Goal: Information Seeking & Learning: Find contact information

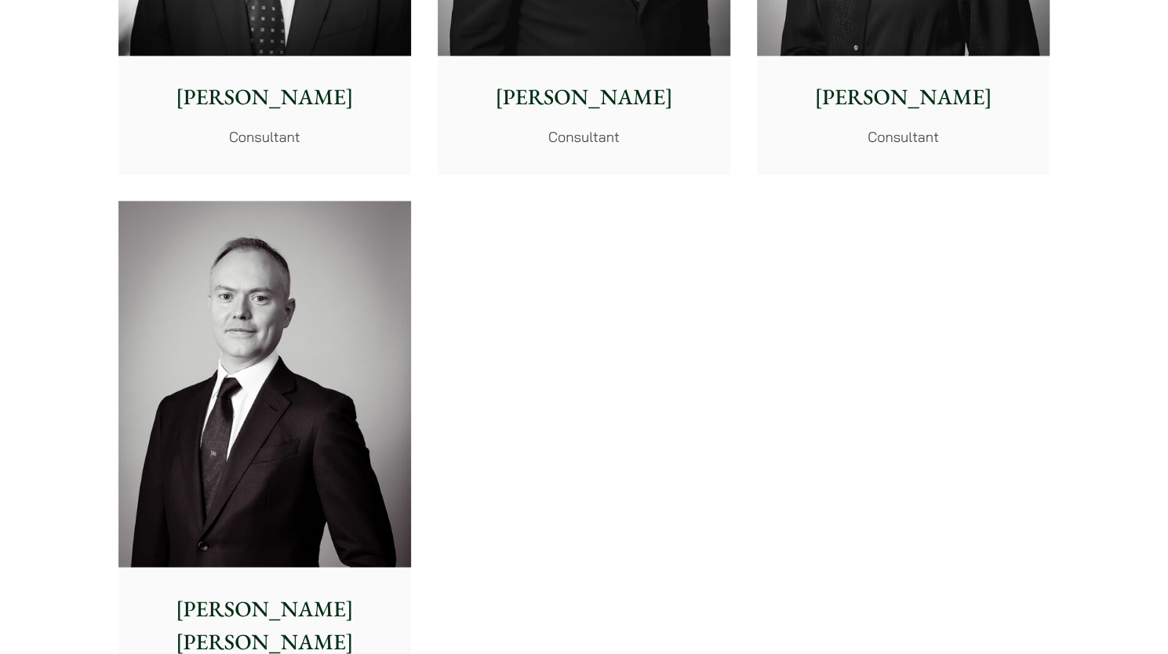
scroll to position [7829, 0]
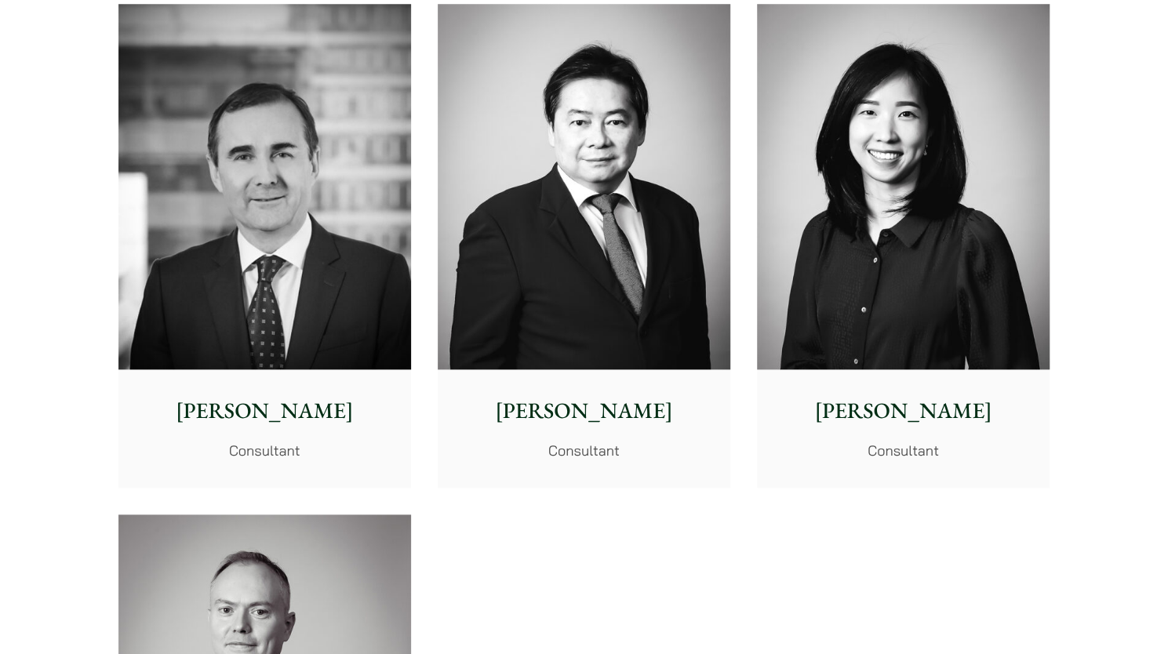
click at [907, 210] on img at bounding box center [903, 187] width 293 height 366
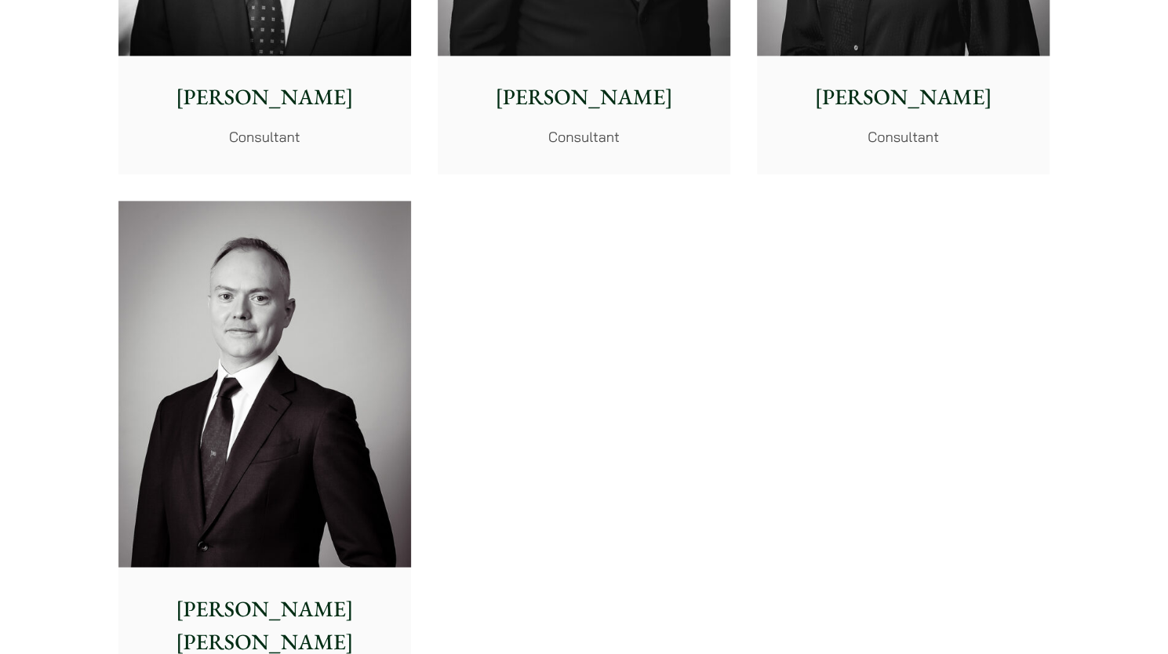
drag, startPoint x: 1019, startPoint y: 266, endPoint x: 498, endPoint y: 5, distance: 582.5
click at [274, 331] on img at bounding box center [264, 384] width 293 height 366
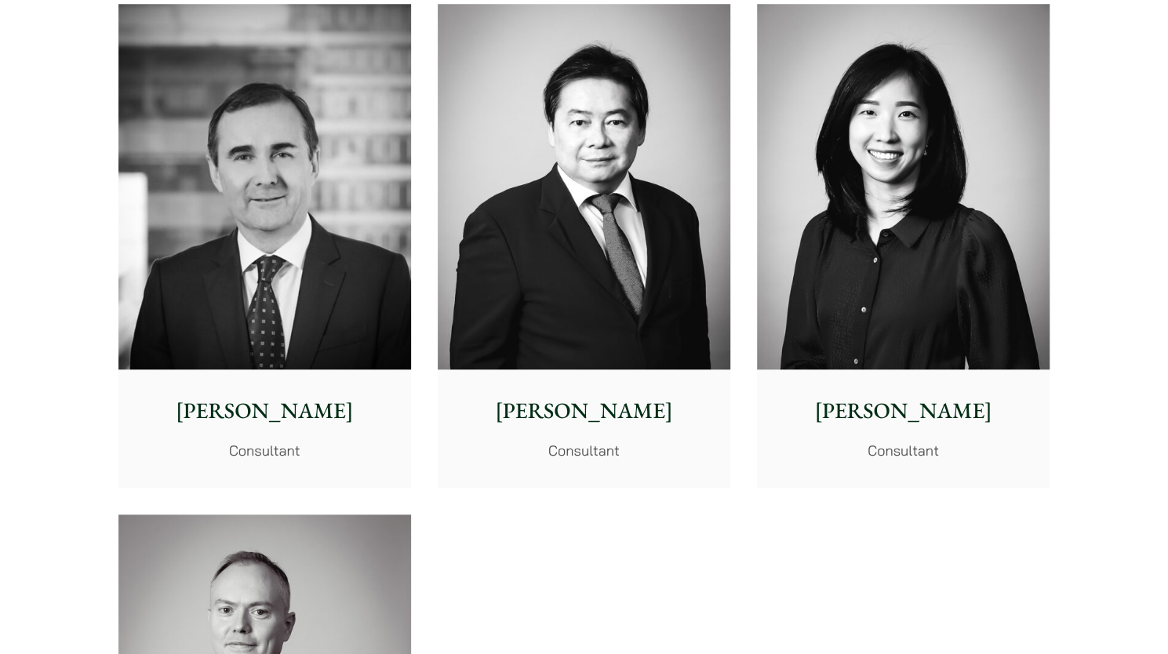
click at [609, 259] on img at bounding box center [584, 187] width 293 height 366
click at [169, 229] on img at bounding box center [264, 187] width 293 height 366
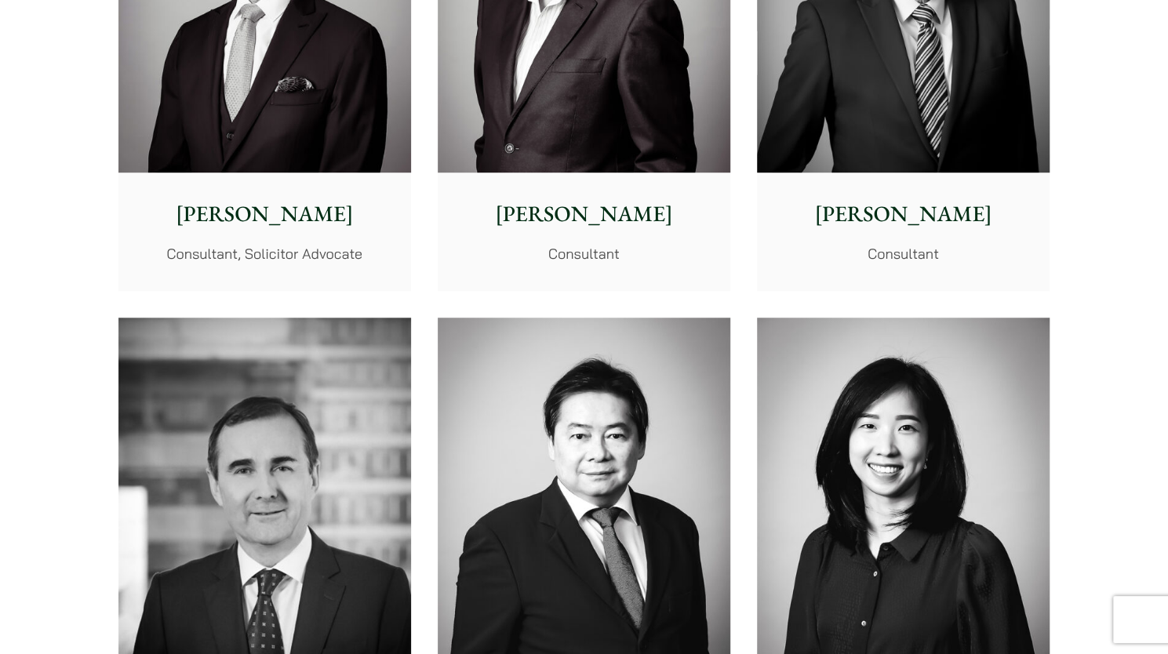
scroll to position [7202, 0]
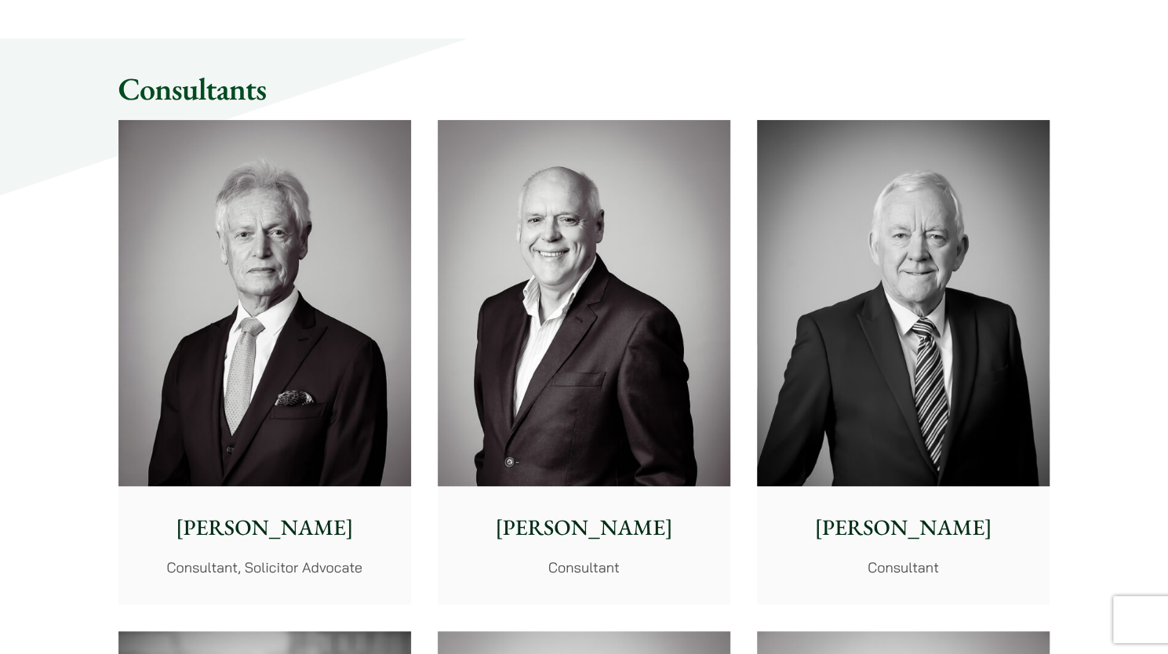
click at [827, 445] on img at bounding box center [903, 303] width 293 height 366
drag, startPoint x: 0, startPoint y: 216, endPoint x: 11, endPoint y: 167, distance: 50.6
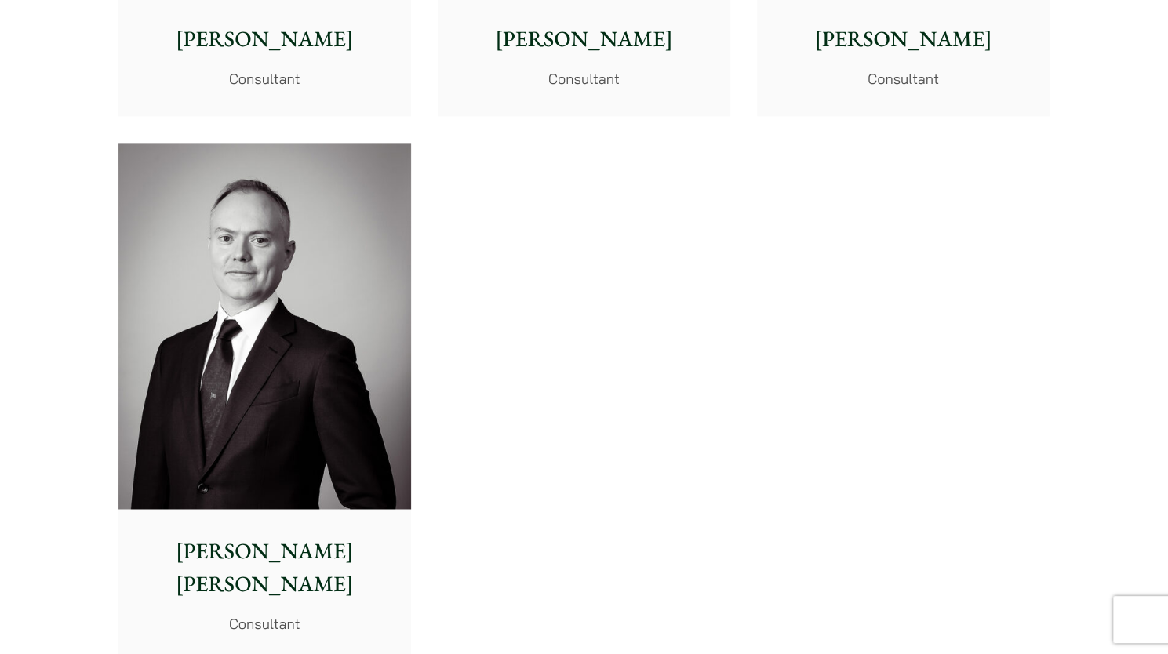
scroll to position [8156, 0]
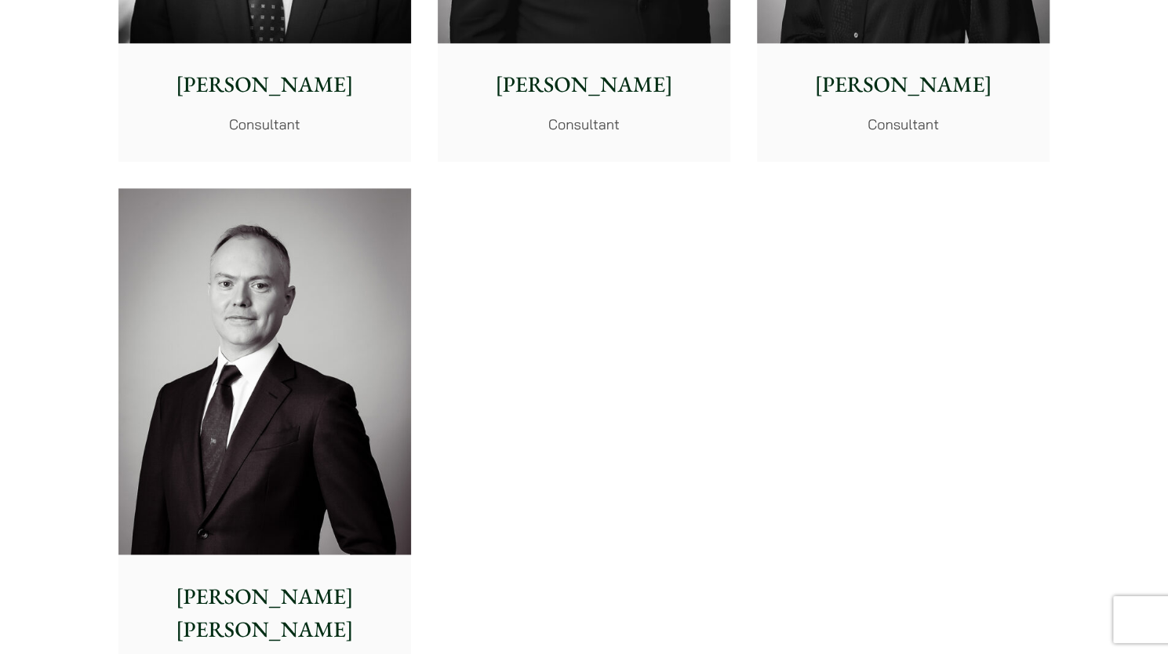
click at [325, 313] on img at bounding box center [264, 371] width 293 height 366
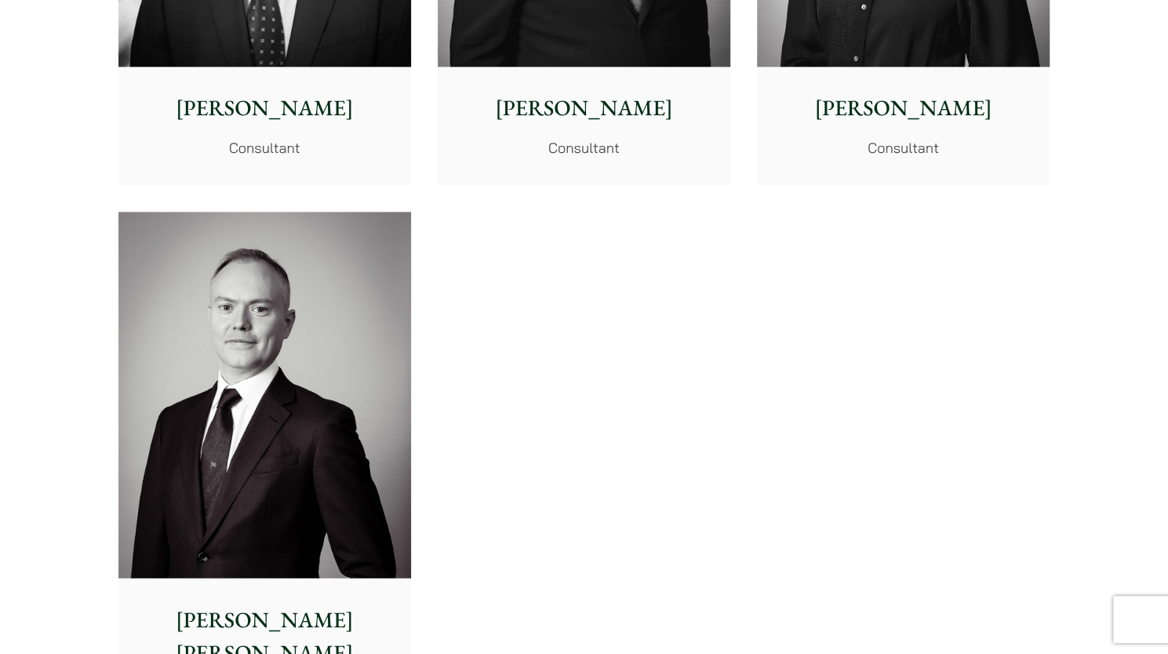
scroll to position [7842, 0]
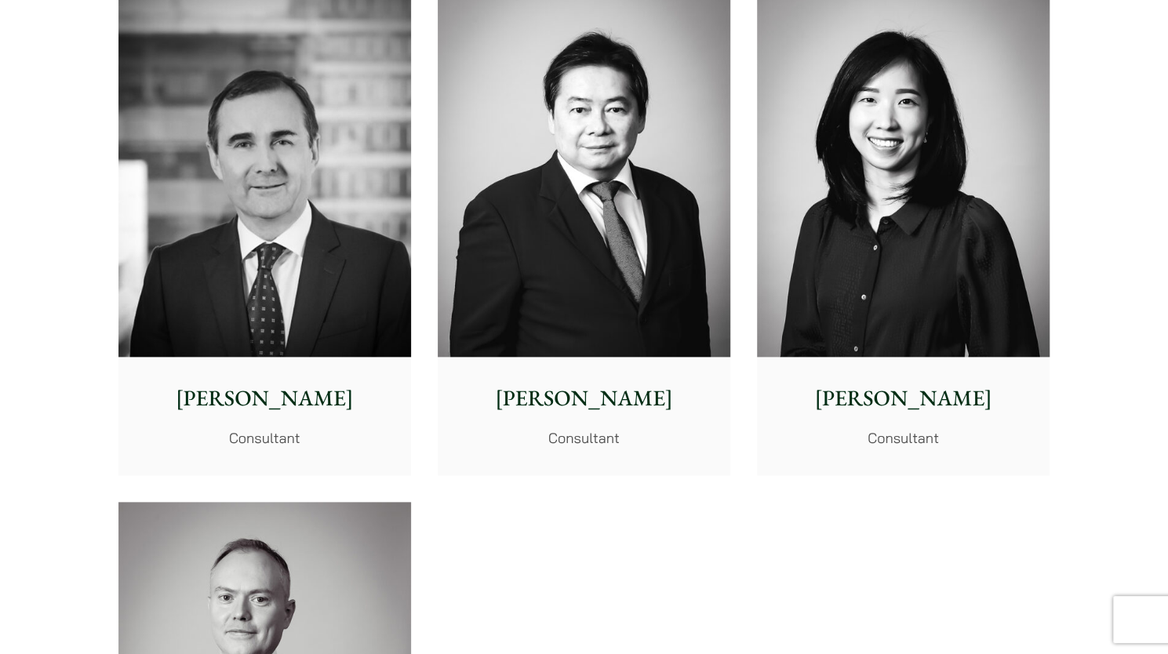
click at [853, 266] on img at bounding box center [903, 174] width 293 height 366
click at [703, 147] on img at bounding box center [584, 174] width 293 height 366
click at [278, 206] on img at bounding box center [264, 174] width 293 height 366
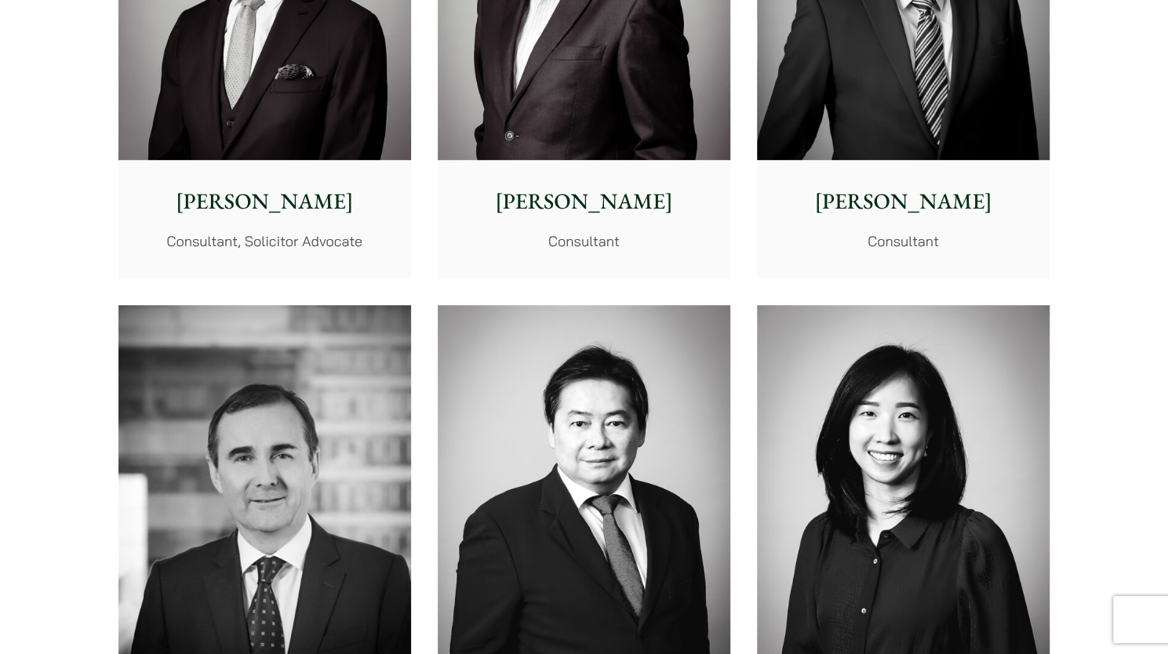
scroll to position [7215, 0]
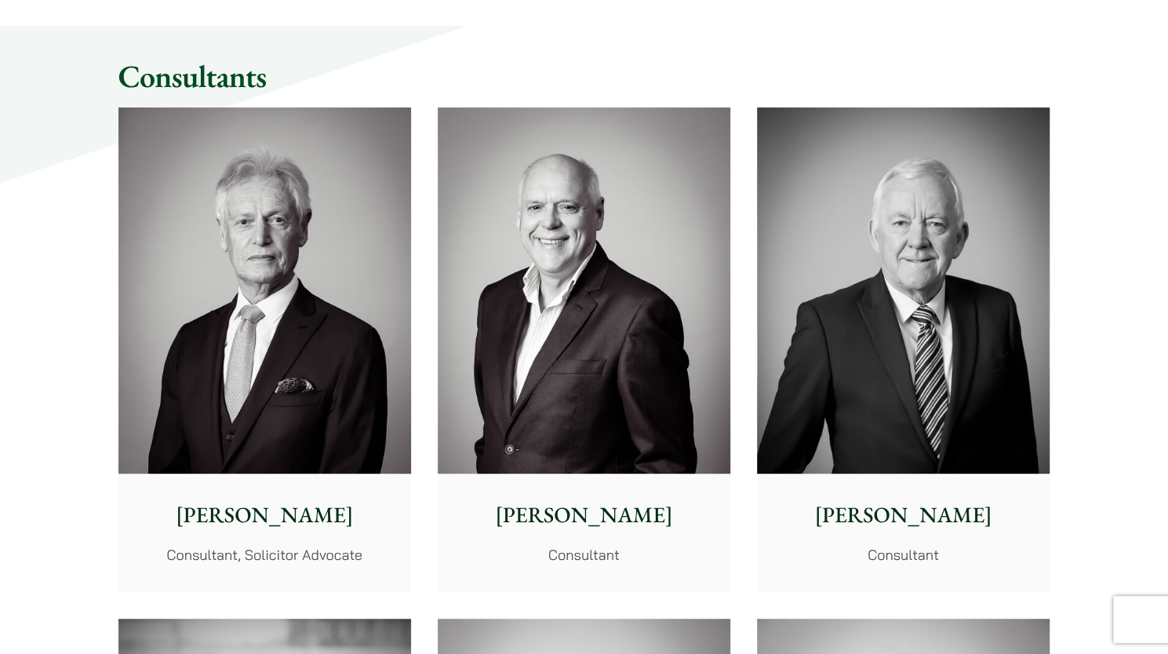
click at [909, 397] on img at bounding box center [903, 290] width 293 height 366
click at [582, 215] on img at bounding box center [584, 290] width 293 height 366
click at [276, 214] on img at bounding box center [264, 290] width 293 height 366
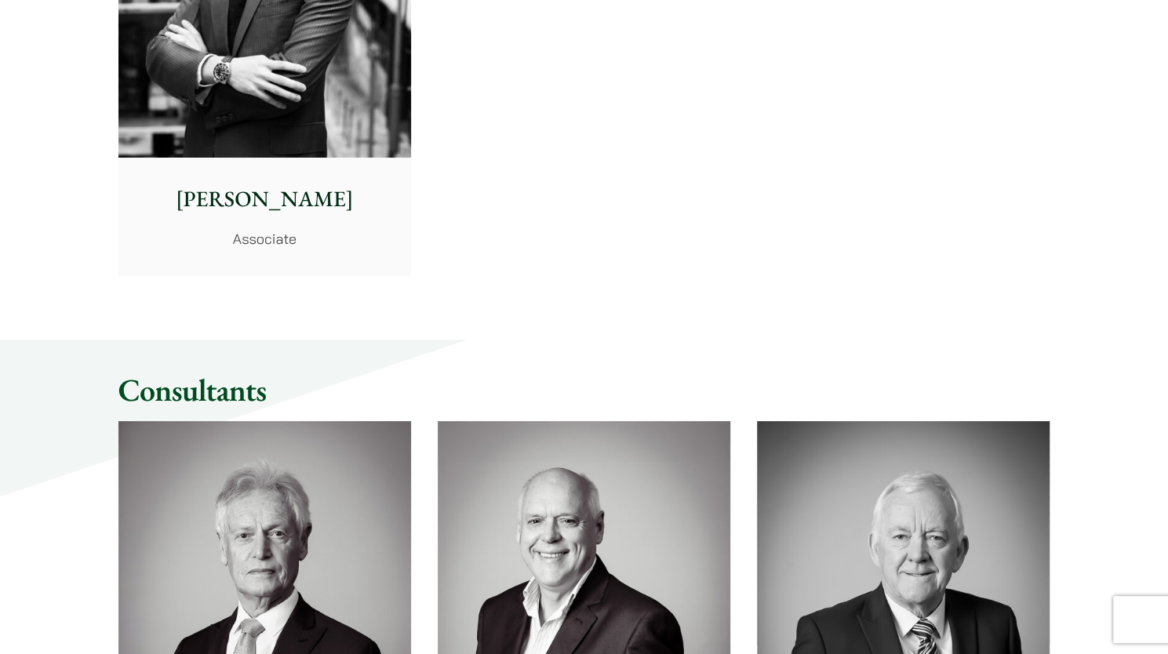
scroll to position [6587, 0]
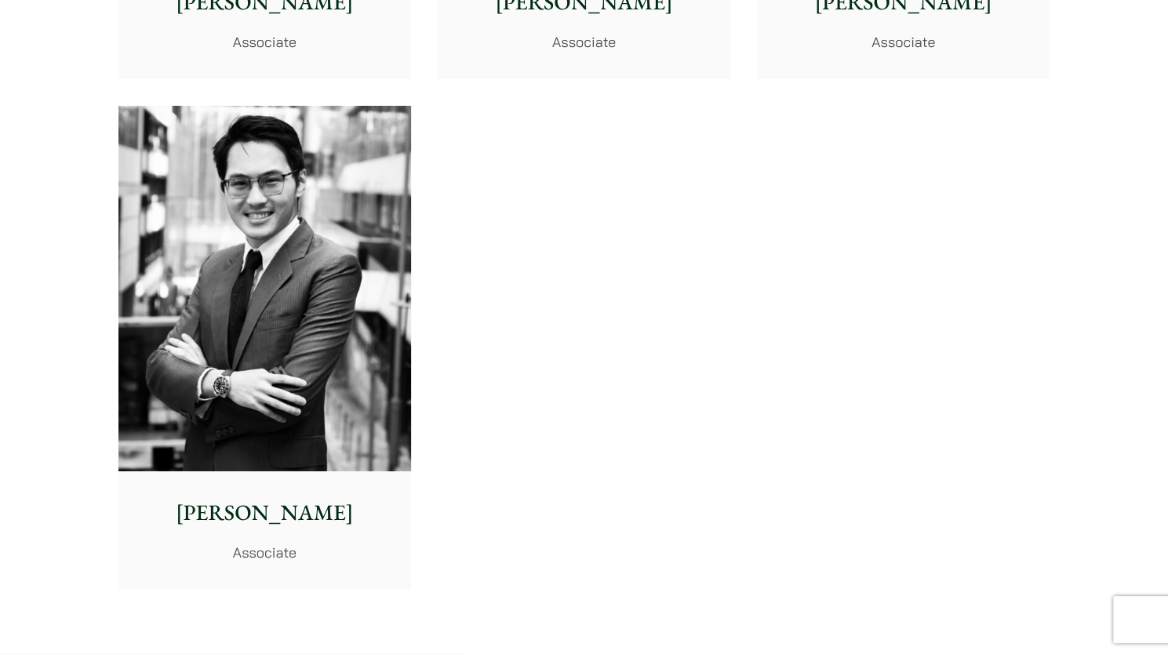
click at [356, 277] on img at bounding box center [264, 289] width 293 height 366
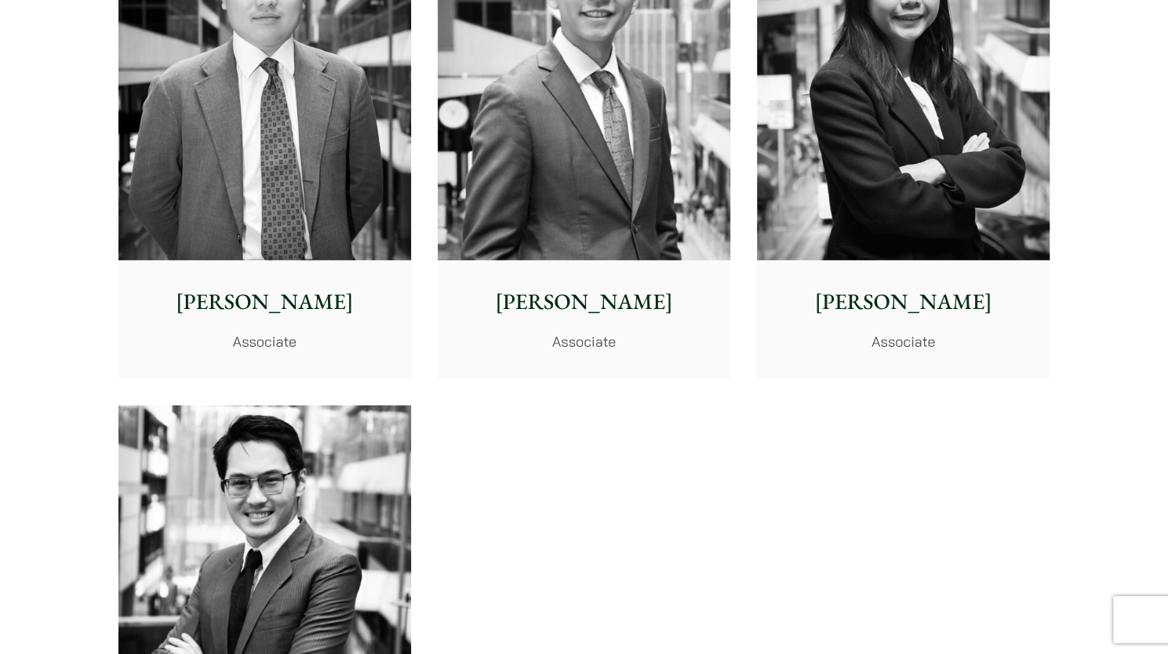
scroll to position [5960, 0]
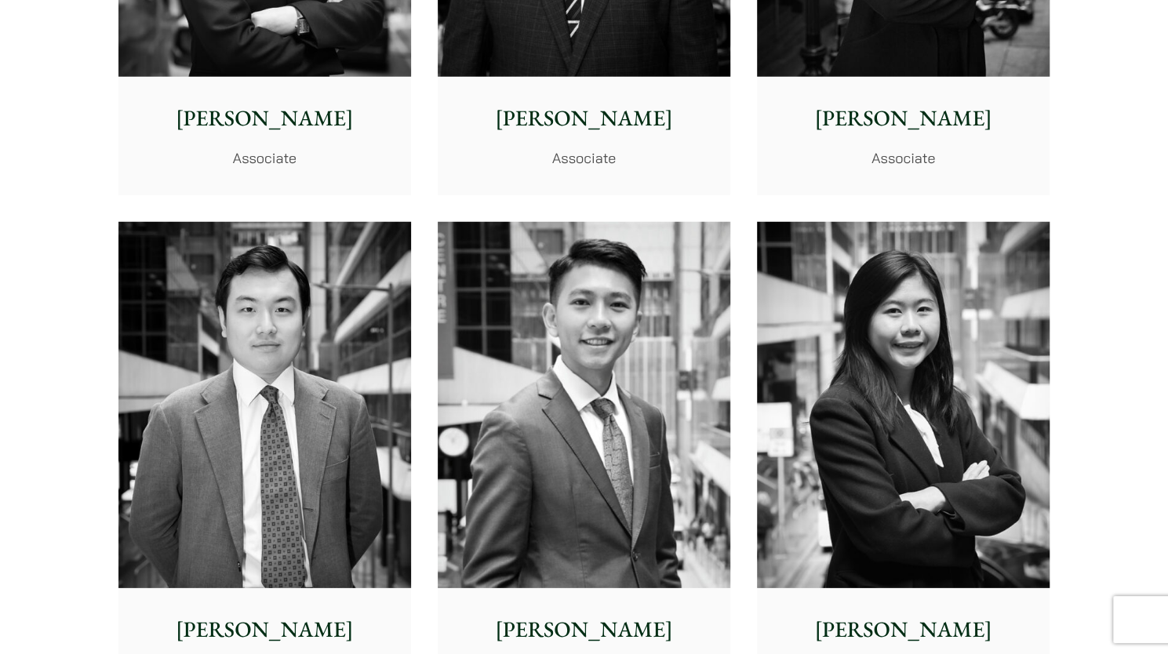
click at [994, 388] on img at bounding box center [903, 405] width 293 height 366
click at [630, 314] on img at bounding box center [584, 405] width 293 height 366
click at [218, 273] on img at bounding box center [264, 405] width 293 height 366
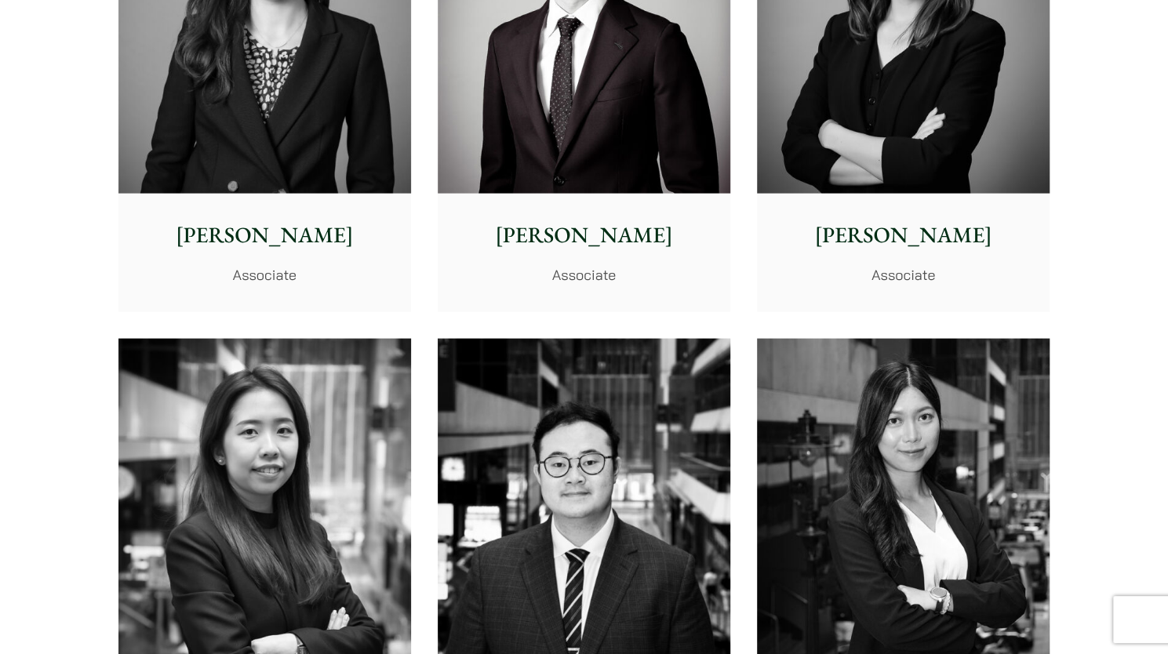
scroll to position [5019, 0]
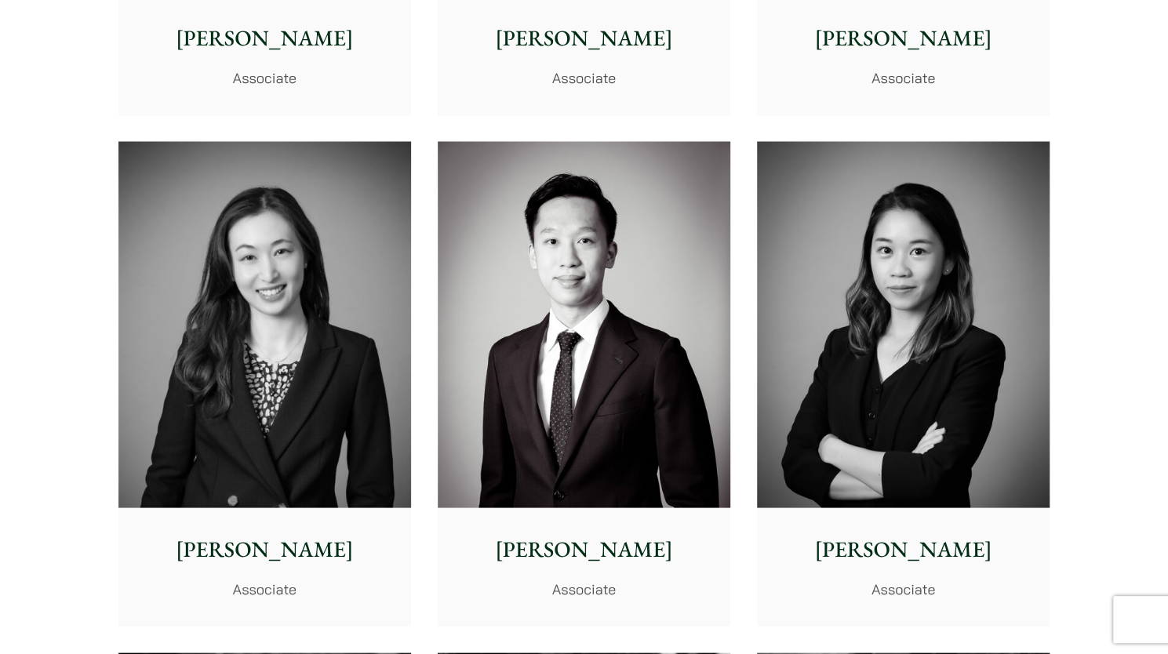
click at [899, 301] on img at bounding box center [903, 324] width 293 height 366
click at [576, 286] on img at bounding box center [584, 324] width 293 height 366
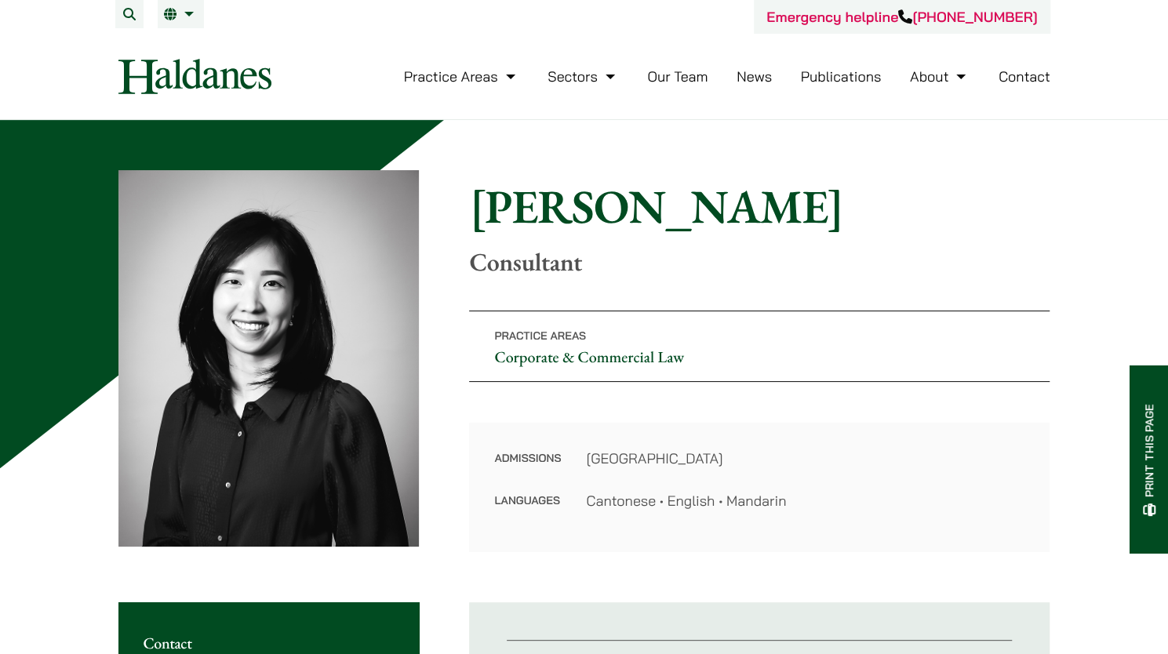
scroll to position [314, 0]
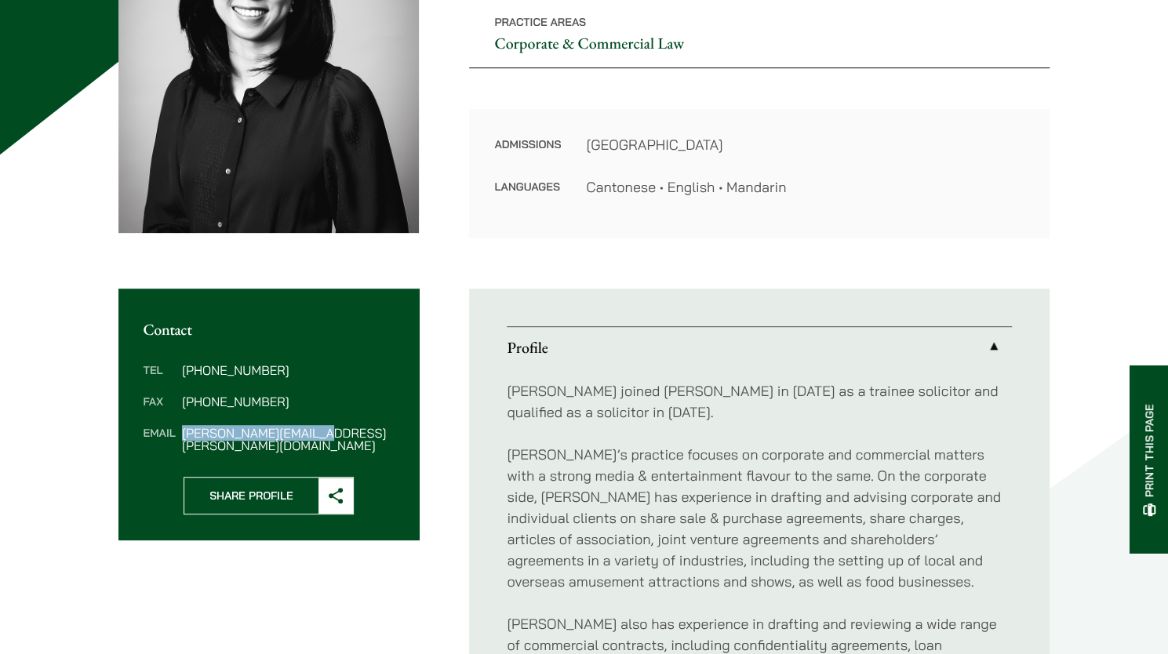
drag, startPoint x: 334, startPoint y: 437, endPoint x: 184, endPoint y: 432, distance: 150.6
click at [184, 432] on dd "emma.fok@haldanes.com" at bounding box center [288, 439] width 212 height 25
copy dd "emma.fok@haldanes.com"
drag, startPoint x: 54, startPoint y: 300, endPoint x: 106, endPoint y: 122, distance: 185.4
click at [54, 300] on div "Home » Lawyers » Emma Fok Emma Fok Consultant Practice Areas Corporate & Commer…" at bounding box center [584, 434] width 1168 height 1257
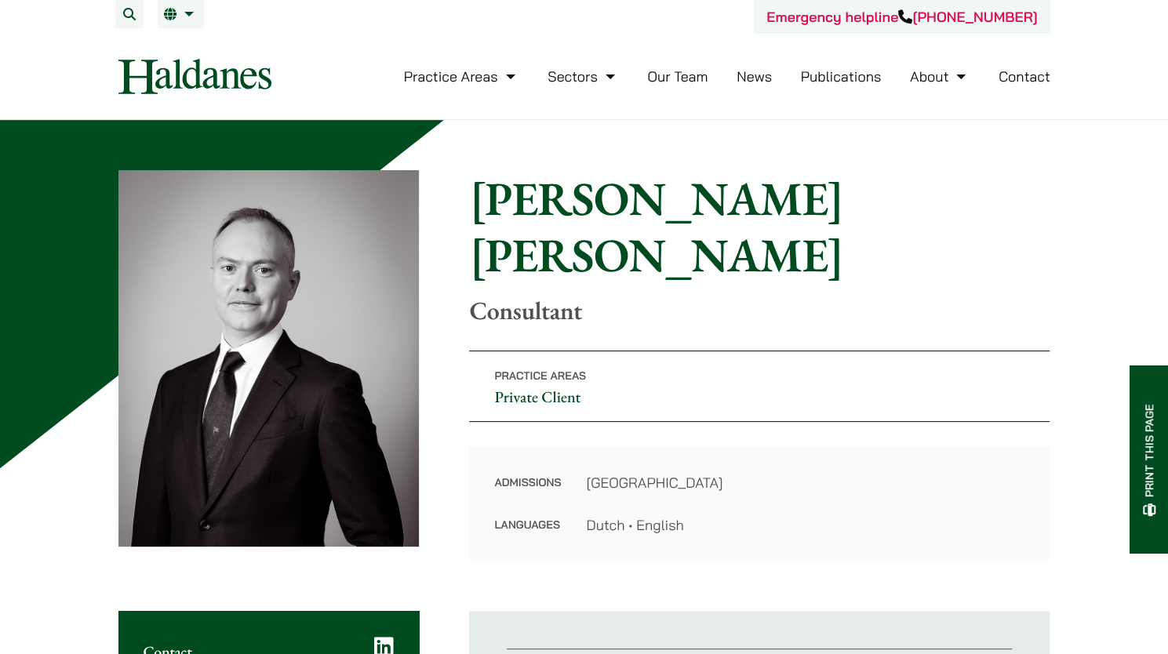
scroll to position [314, 0]
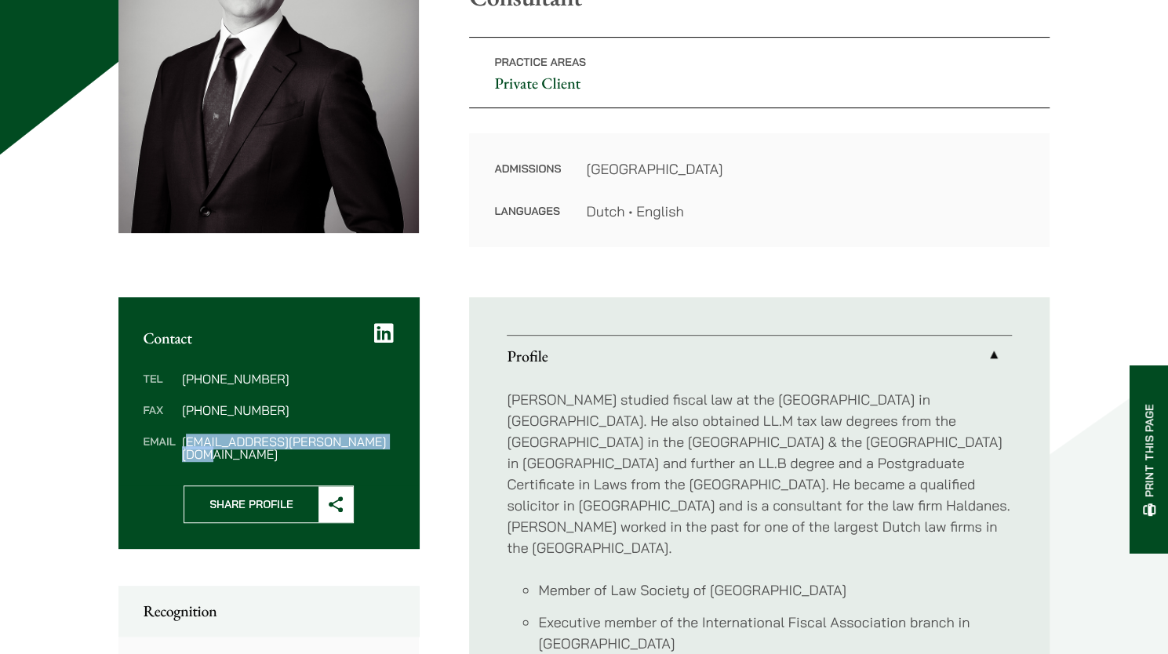
drag, startPoint x: 390, startPoint y: 436, endPoint x: 187, endPoint y: 435, distance: 203.1
click at [187, 435] on dd "willem-jan.hoogland@haldanes.com" at bounding box center [288, 447] width 212 height 25
copy dd "willem-jan.hoogland@haldanes.com"
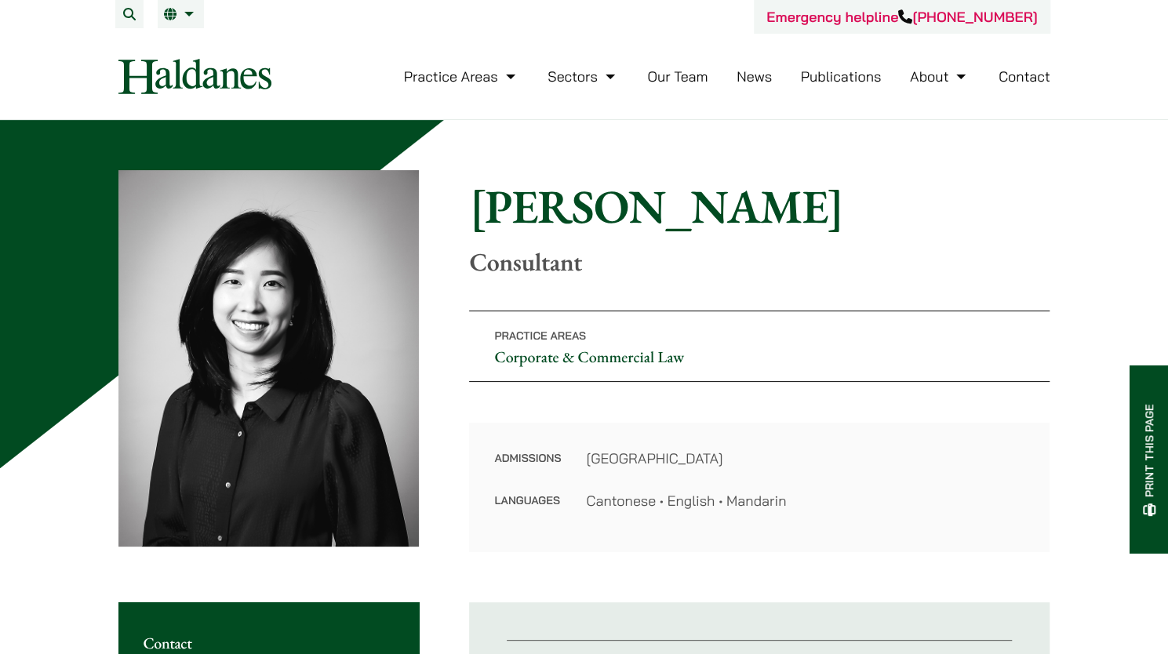
scroll to position [314, 0]
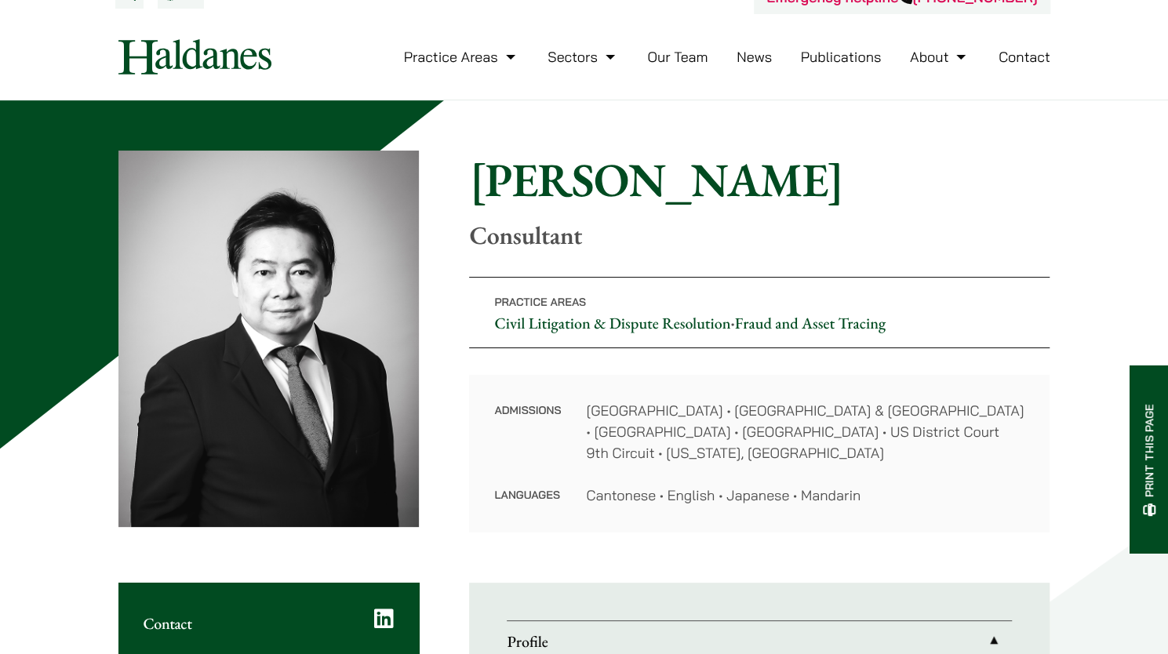
scroll to position [314, 0]
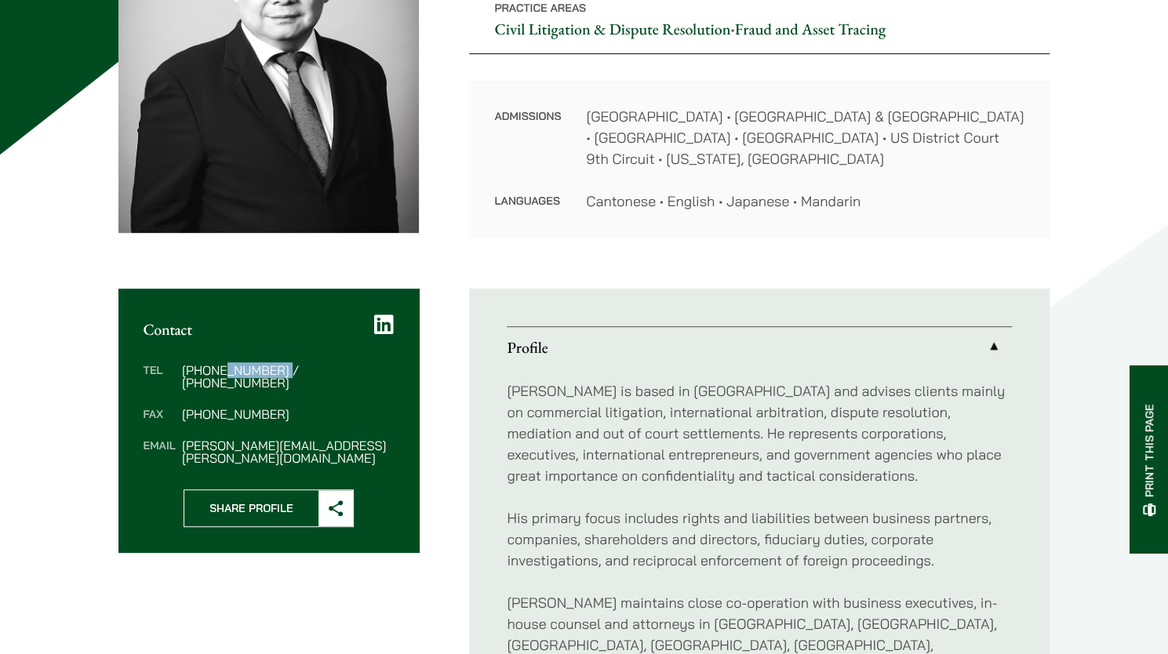
drag, startPoint x: 274, startPoint y: 371, endPoint x: 216, endPoint y: 368, distance: 58.1
click at [216, 368] on dd "(852) 6086 1270 / (1) 323 768 6069" at bounding box center [288, 376] width 212 height 25
copy dd "6086 1270"
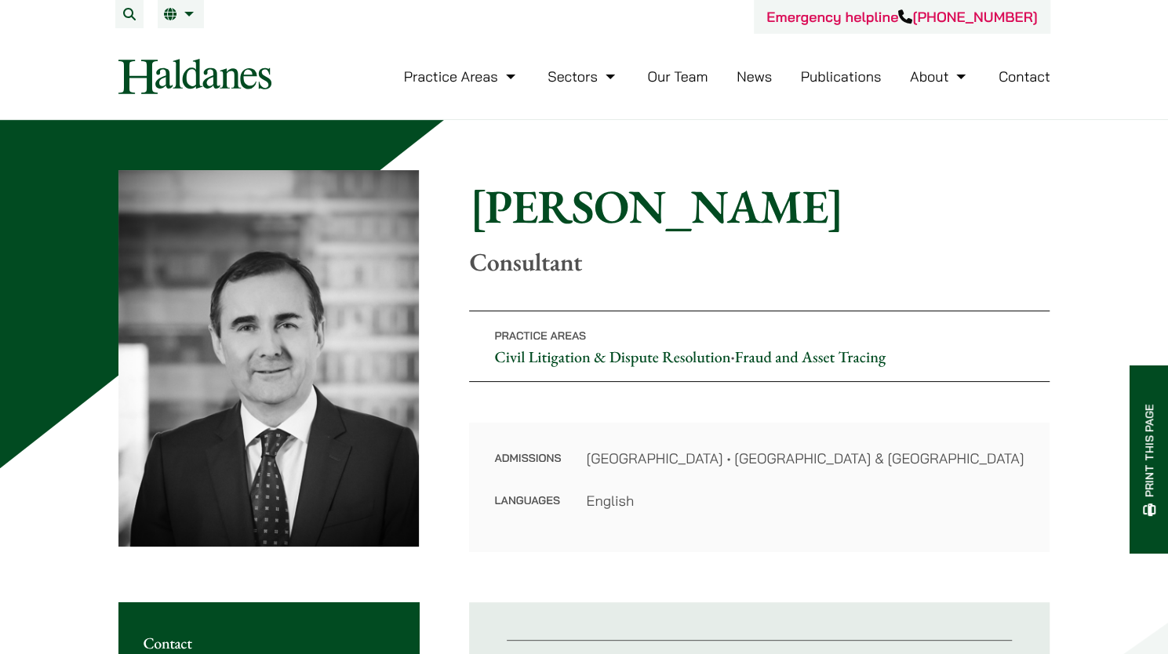
scroll to position [314, 0]
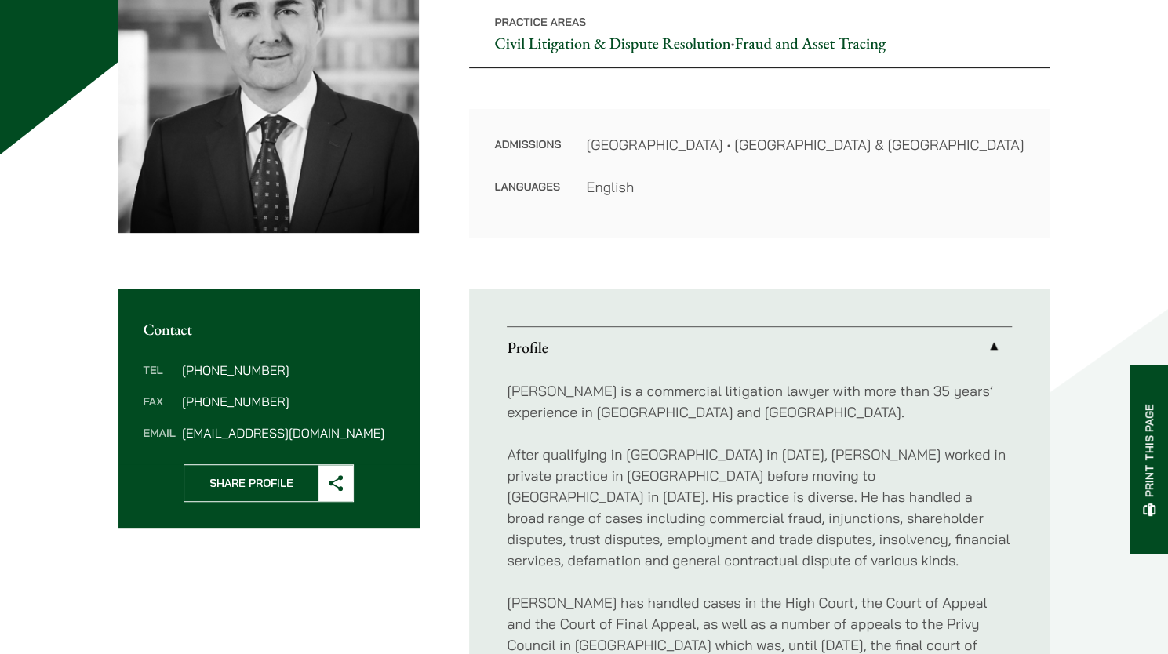
drag, startPoint x: 45, startPoint y: 197, endPoint x: 50, endPoint y: 162, distance: 34.8
click at [45, 197] on div "Home » Lawyers » [PERSON_NAME] [PERSON_NAME] Consultant Practice Areas Civil Li…" at bounding box center [584, 386] width 1168 height 1161
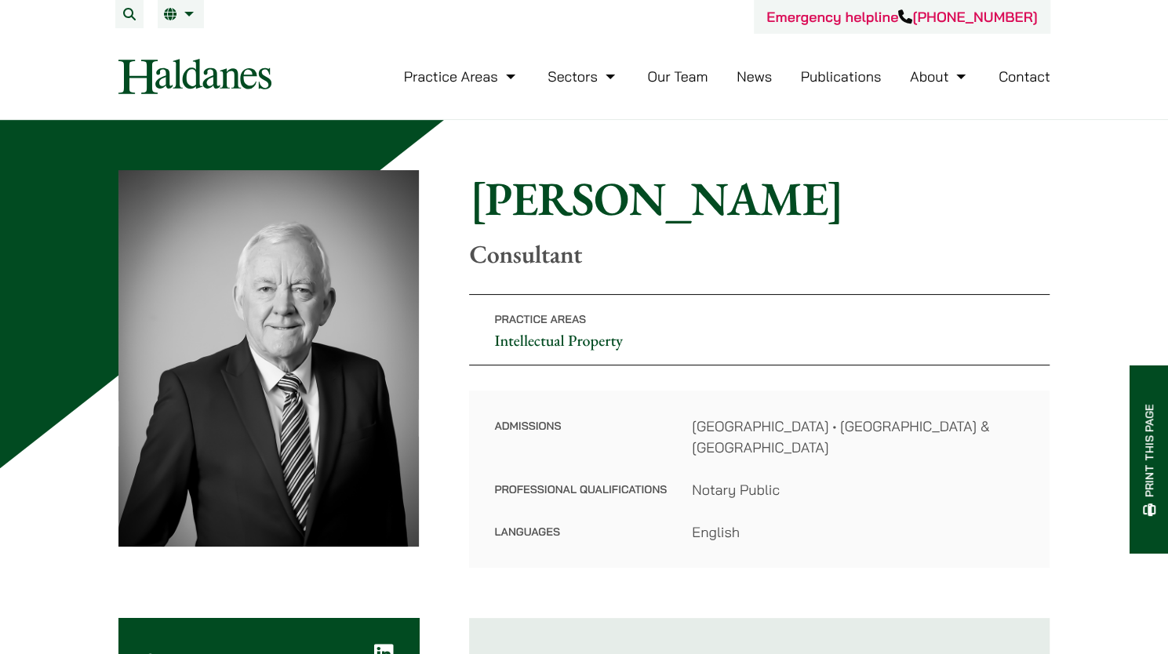
scroll to position [314, 0]
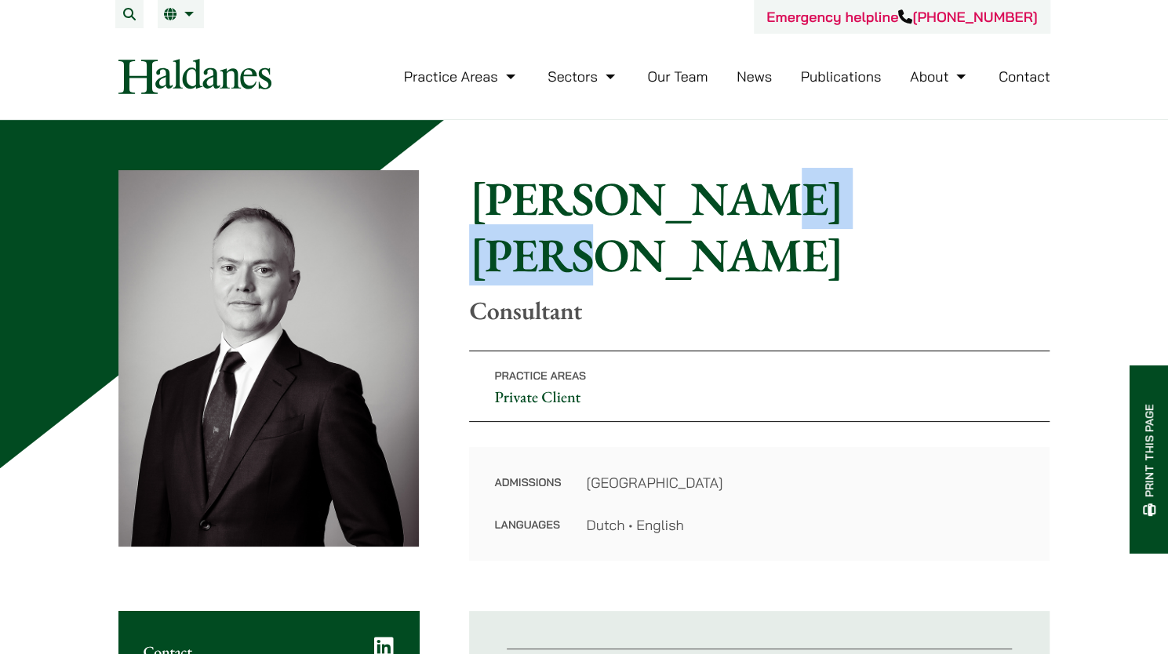
drag, startPoint x: 872, startPoint y: 197, endPoint x: 696, endPoint y: 208, distance: 176.8
click at [696, 208] on h1 "Willem Jan Hoogland" at bounding box center [759, 226] width 580 height 113
copy h1 "Hoogland"
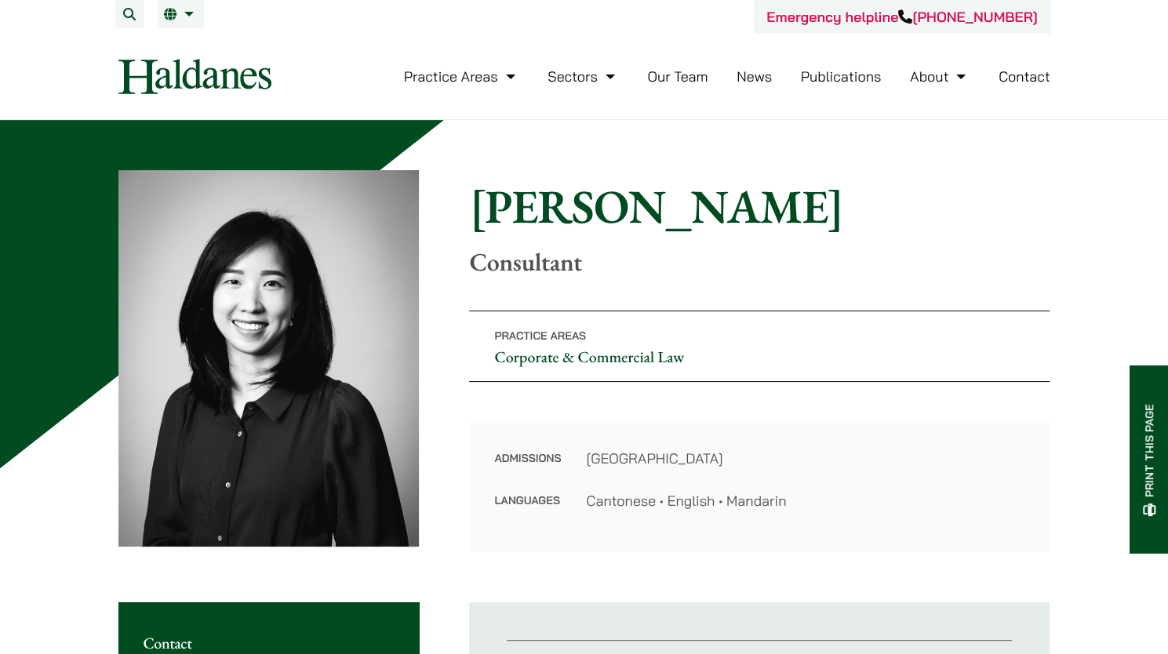
scroll to position [314, 0]
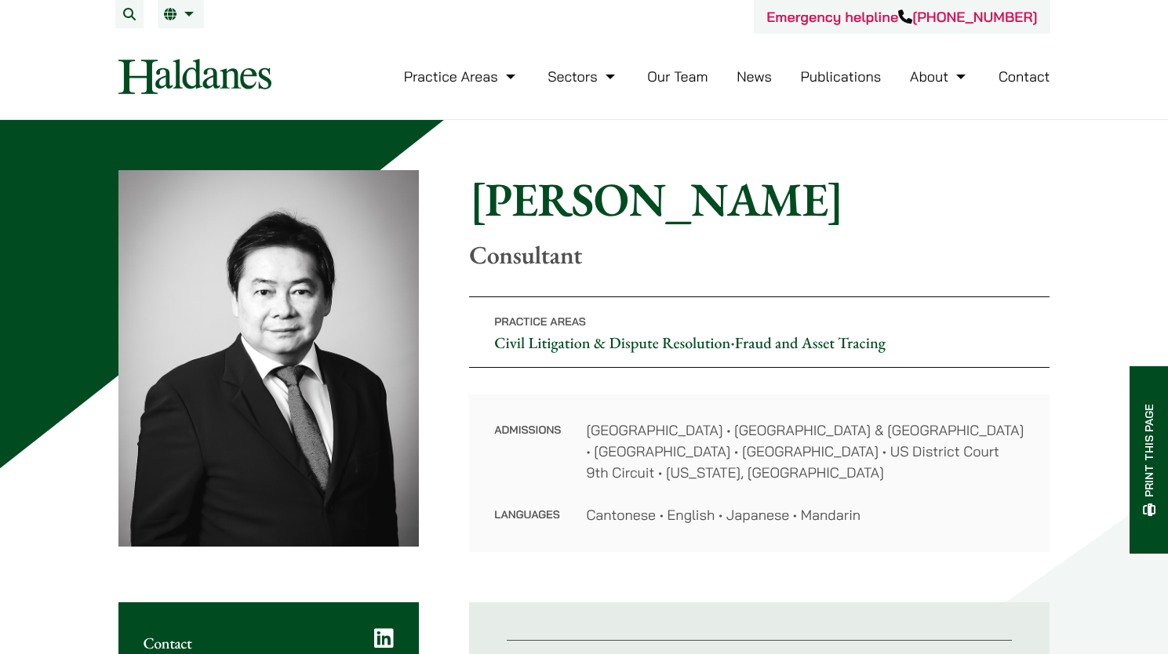
scroll to position [314, 0]
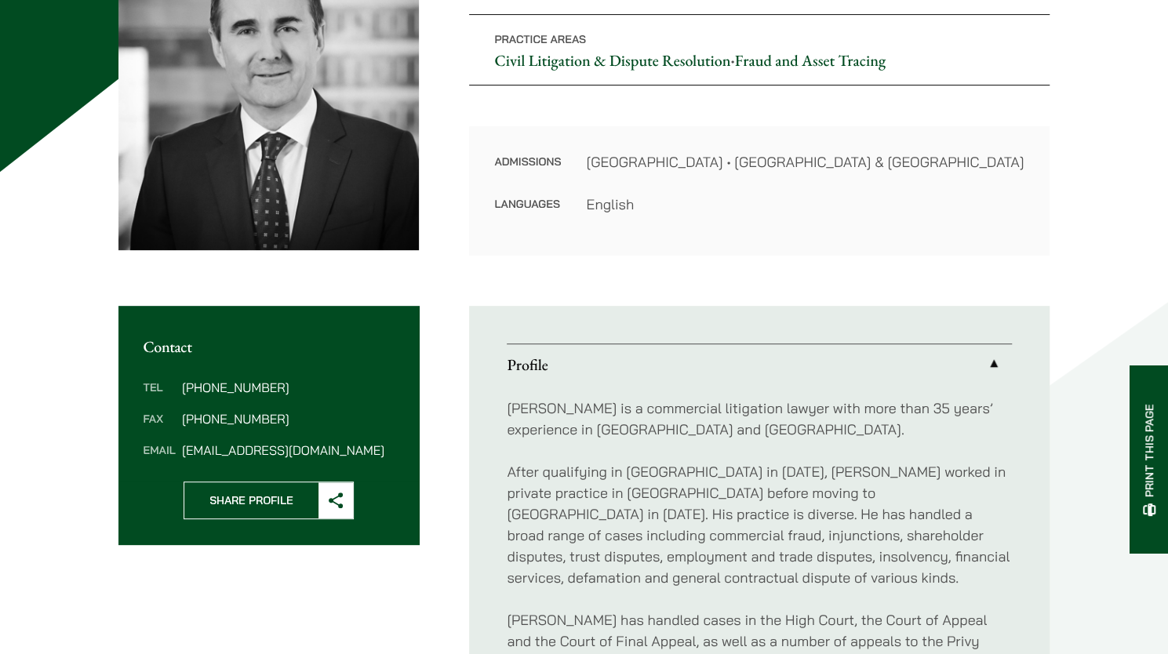
scroll to position [314, 0]
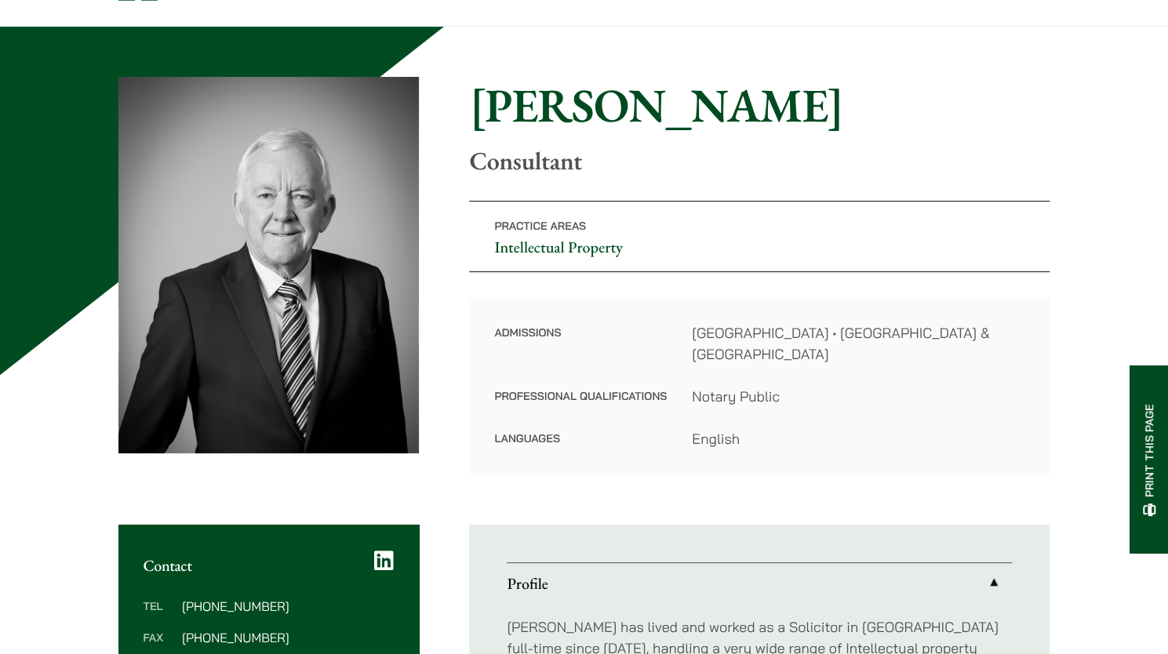
scroll to position [314, 0]
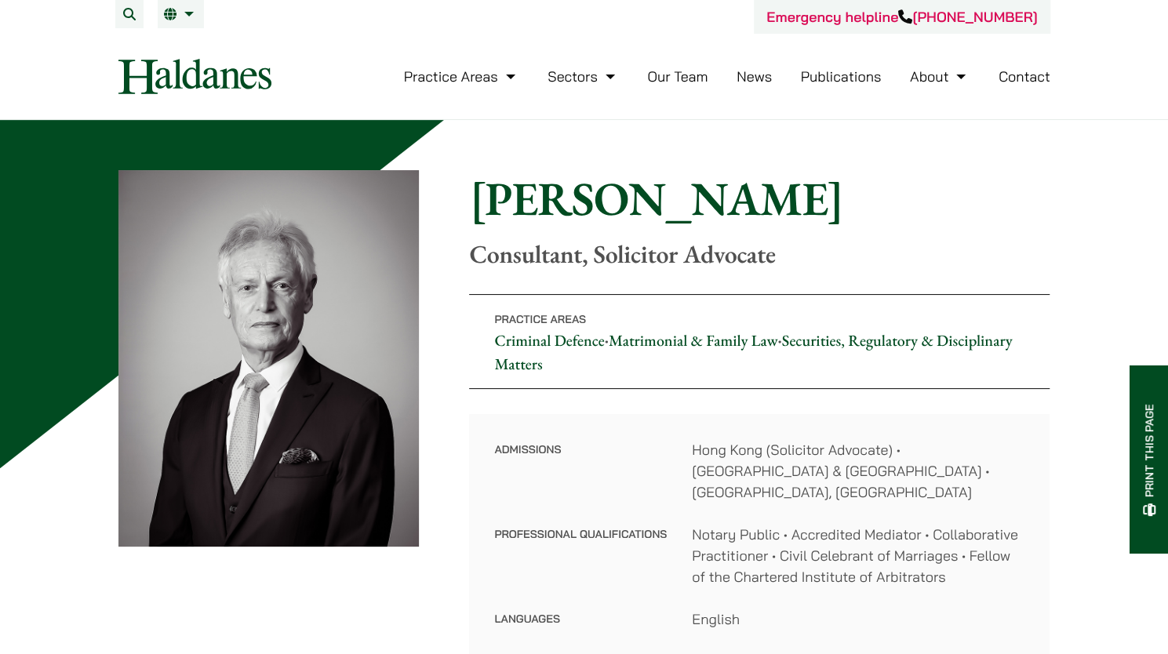
scroll to position [314, 0]
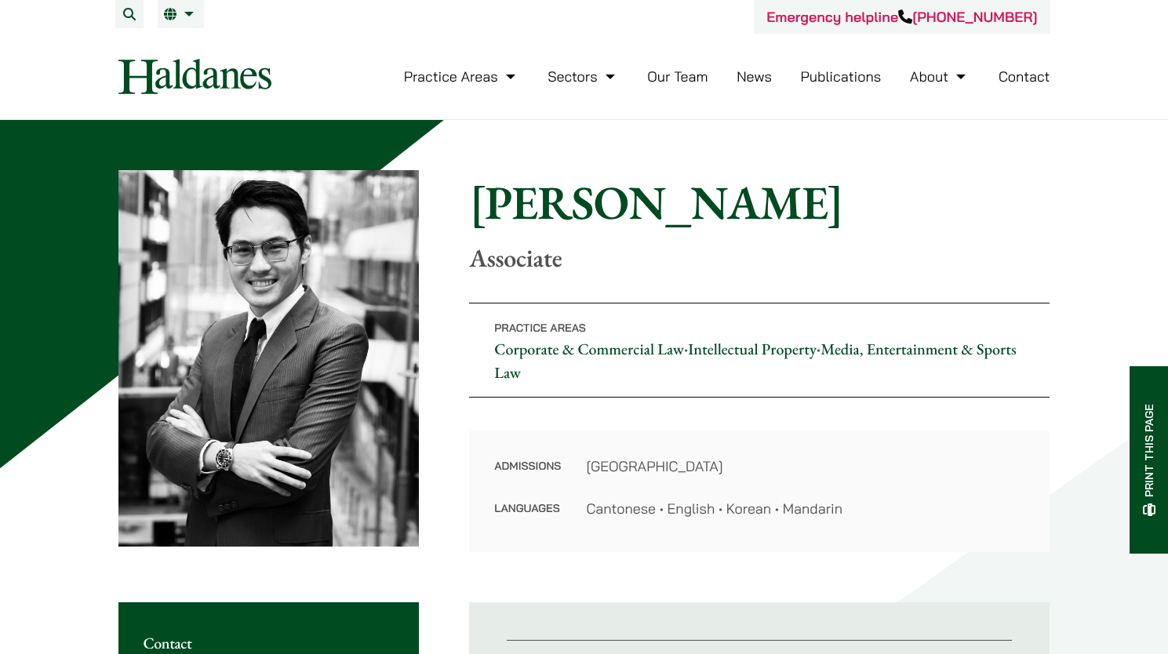
scroll to position [314, 0]
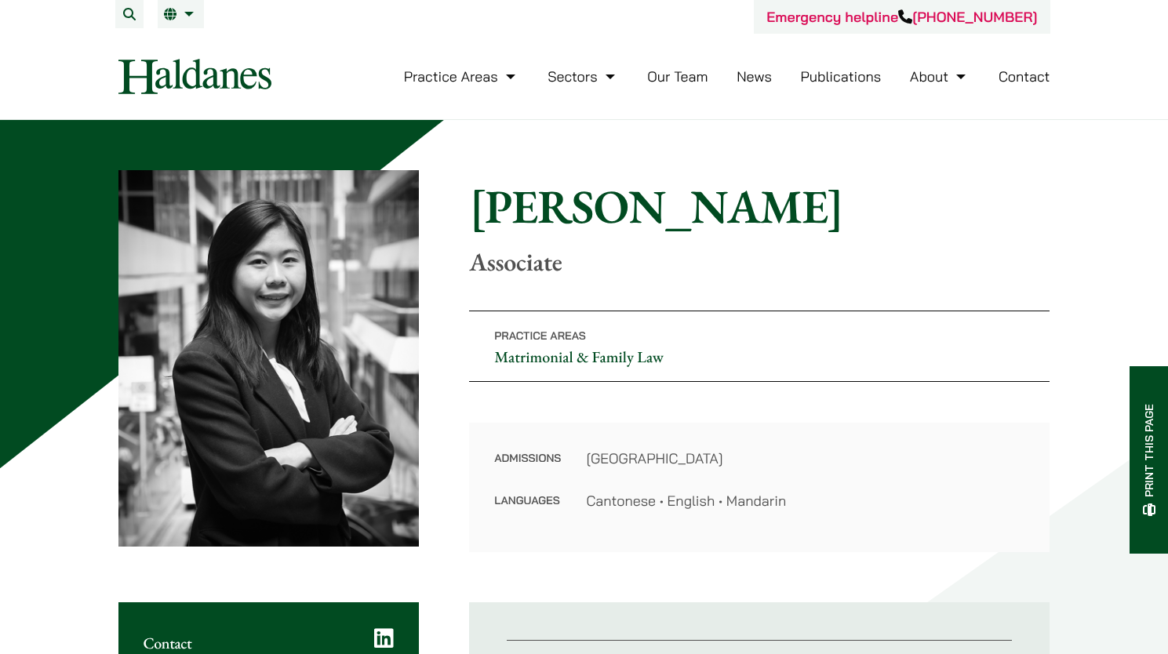
scroll to position [314, 0]
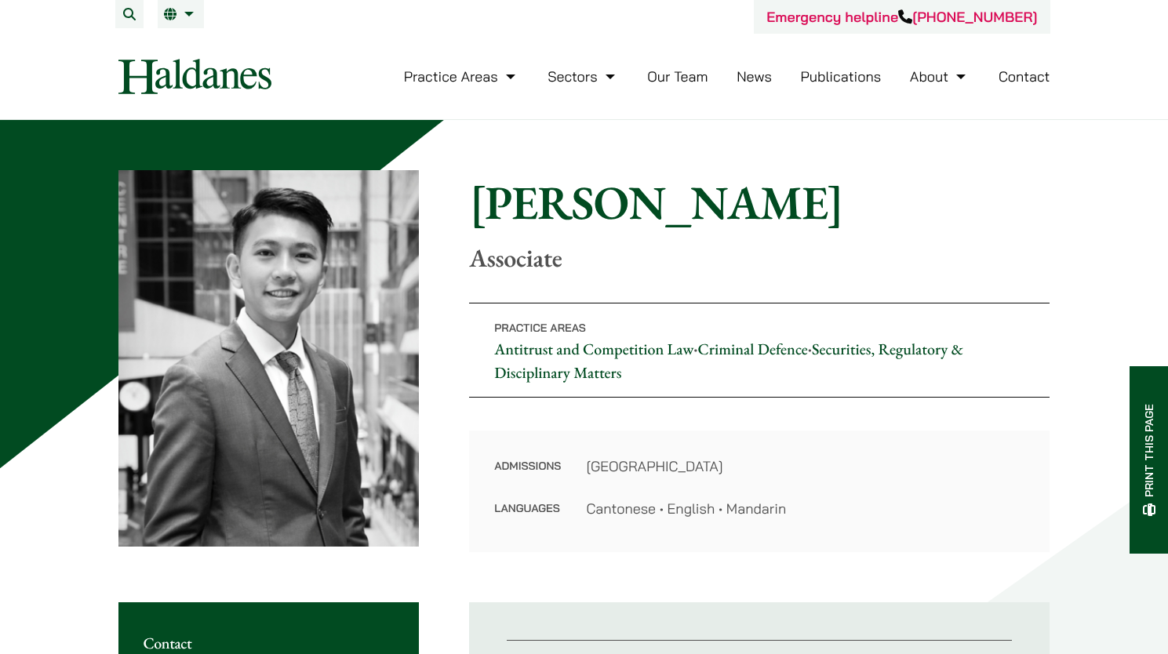
scroll to position [314, 0]
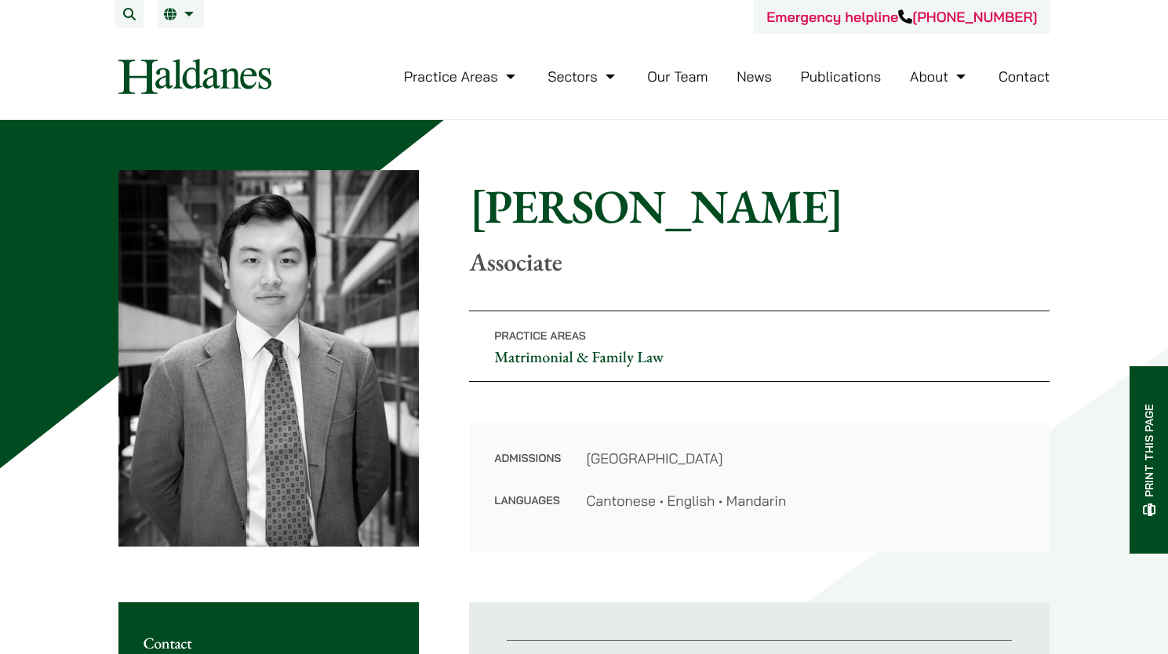
scroll to position [314, 0]
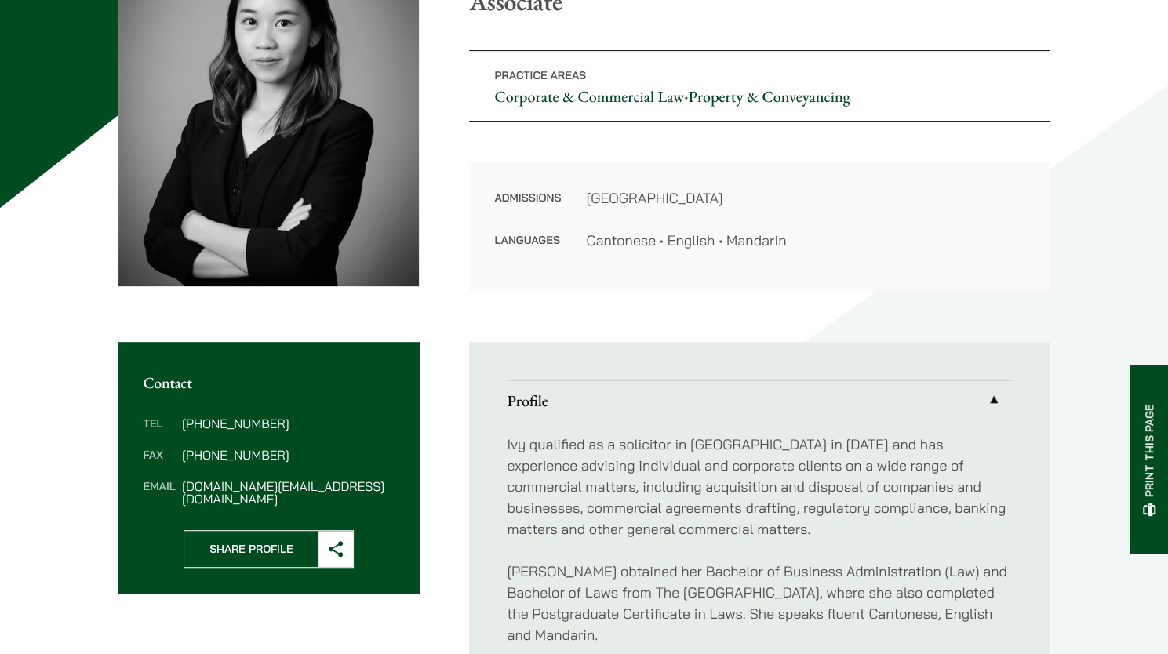
scroll to position [314, 0]
